Goal: Information Seeking & Learning: Learn about a topic

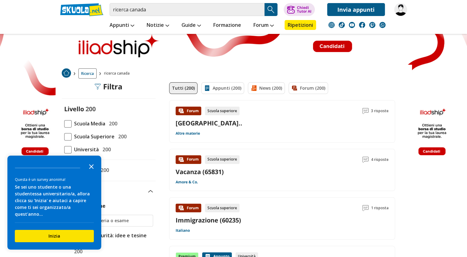
click at [91, 172] on icon "Close the survey" at bounding box center [91, 166] width 12 height 12
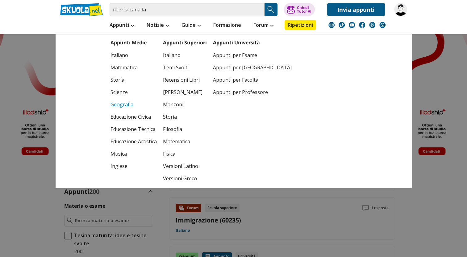
click at [117, 105] on link "Geografia" at bounding box center [133, 104] width 46 height 12
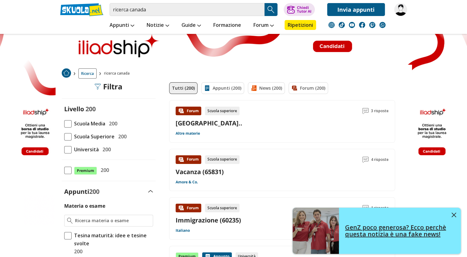
click at [456, 213] on link "GenZ poco generosa? Ecco perchè questa notizia è una fake news!" at bounding box center [377, 231] width 168 height 46
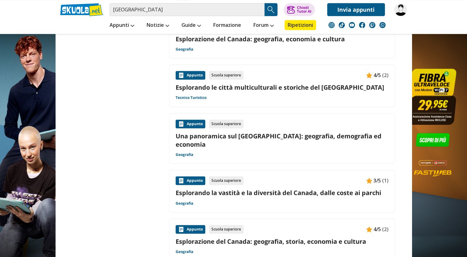
scroll to position [537, 0]
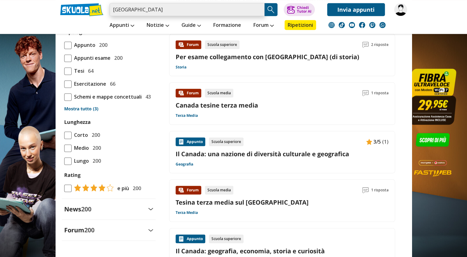
click at [152, 8] on input "[GEOGRAPHIC_DATA]" at bounding box center [187, 9] width 155 height 13
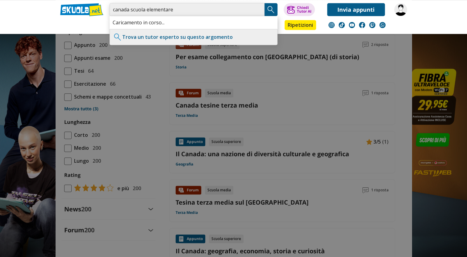
type input "canada scuola elementare"
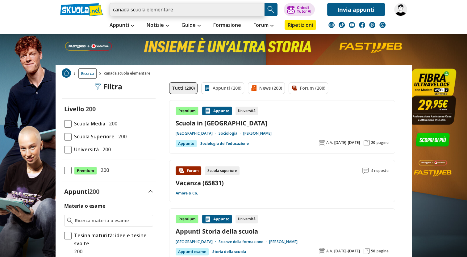
drag, startPoint x: 131, startPoint y: 12, endPoint x: 174, endPoint y: 13, distance: 43.2
click at [174, 13] on input "canada scuola elementare" at bounding box center [187, 9] width 155 height 13
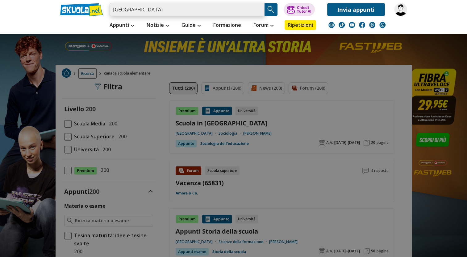
type input "[GEOGRAPHIC_DATA]"
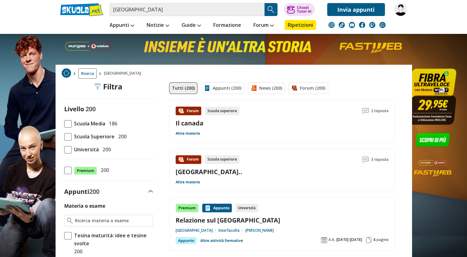
click at [69, 124] on span at bounding box center [67, 123] width 7 height 7
click at [64, 124] on input "Scuola Media 186" at bounding box center [64, 124] width 0 height 0
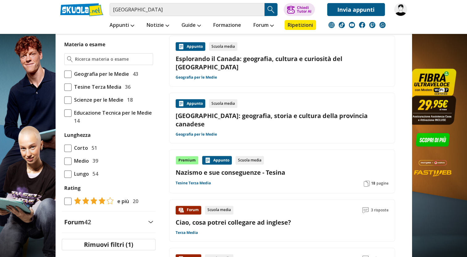
scroll to position [122, 0]
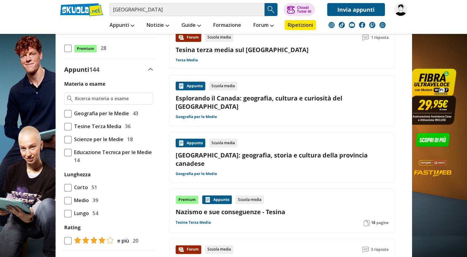
click at [69, 115] on span at bounding box center [67, 113] width 7 height 7
click at [64, 114] on input "Geografia per le Medie 43" at bounding box center [64, 114] width 0 height 0
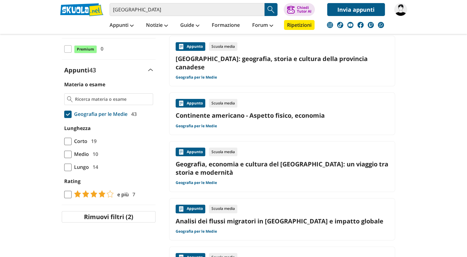
scroll to position [131, 0]
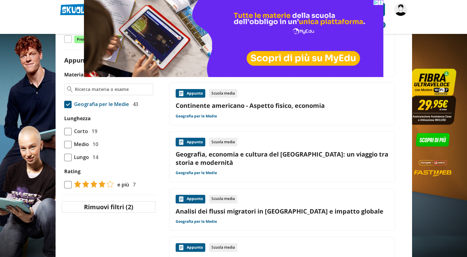
click at [68, 135] on div "Materia o esame Geografia per le Medie 43 Lunghezza Corto 19 Medio 10" at bounding box center [109, 130] width 94 height 118
click at [69, 131] on span at bounding box center [67, 131] width 7 height 7
click at [64, 131] on input "Corto 19" at bounding box center [64, 131] width 0 height 0
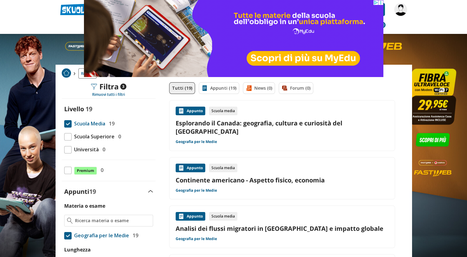
click at [196, 109] on div "Appunto" at bounding box center [191, 111] width 30 height 9
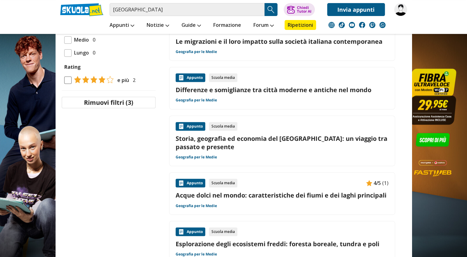
scroll to position [101, 0]
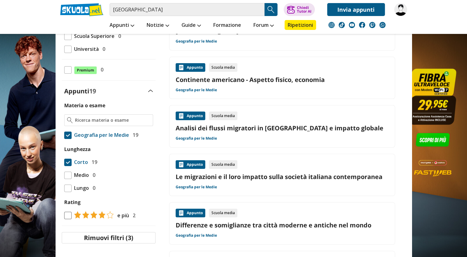
click at [70, 179] on div "Materia o esame Geografia per le Medie 19 [GEOGRAPHIC_DATA] Corto 19 Medio 0" at bounding box center [109, 161] width 94 height 118
click at [70, 177] on span at bounding box center [67, 175] width 7 height 7
click at [69, 177] on span at bounding box center [67, 175] width 7 height 7
click at [67, 136] on span at bounding box center [67, 135] width 7 height 7
click at [64, 135] on input "Geografia per le Medie 19" at bounding box center [64, 135] width 0 height 0
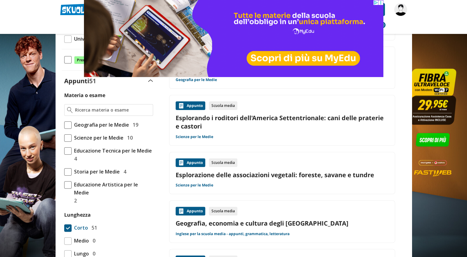
scroll to position [146, 0]
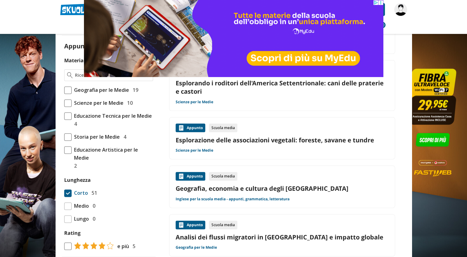
click at [69, 203] on span at bounding box center [67, 206] width 7 height 7
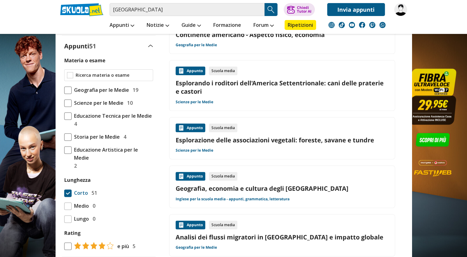
click at [106, 71] on div at bounding box center [108, 75] width 89 height 12
click at [108, 76] on input "Materia o esame" at bounding box center [112, 75] width 75 height 6
type input "[GEOGRAPHIC_DATA]"
